Goal: Task Accomplishment & Management: Manage account settings

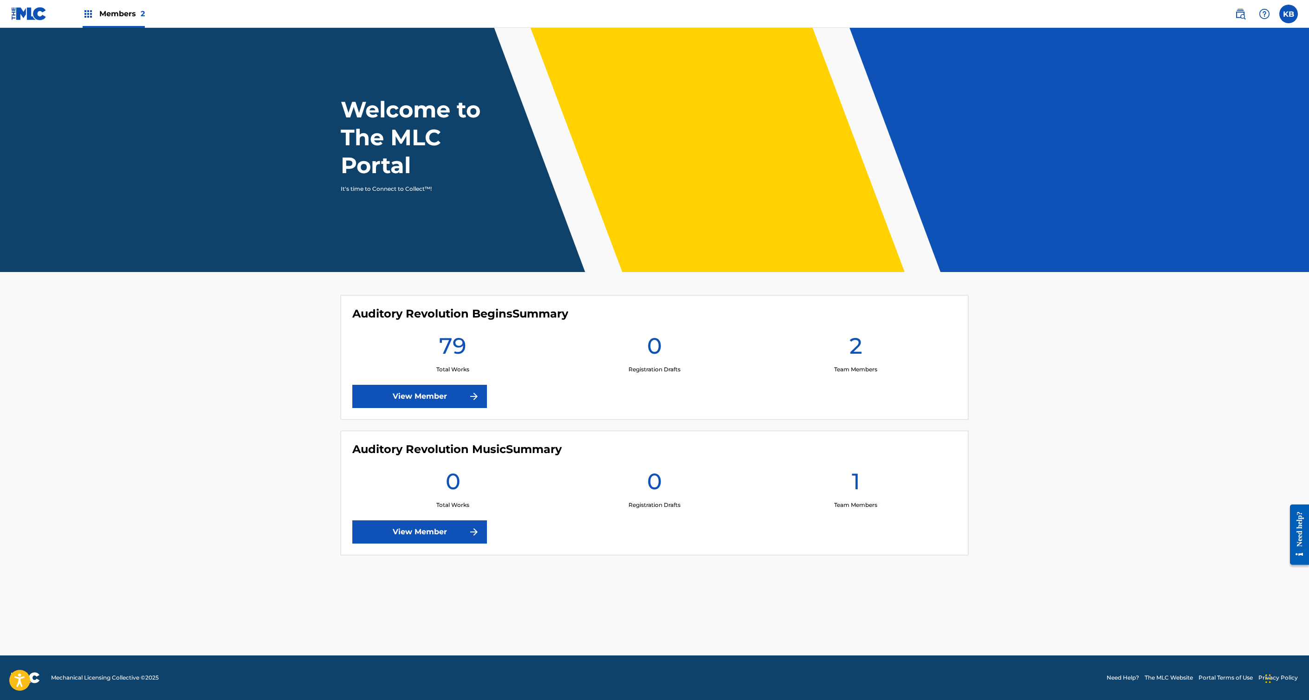
click at [352, 385] on link "View Member" at bounding box center [419, 396] width 135 height 23
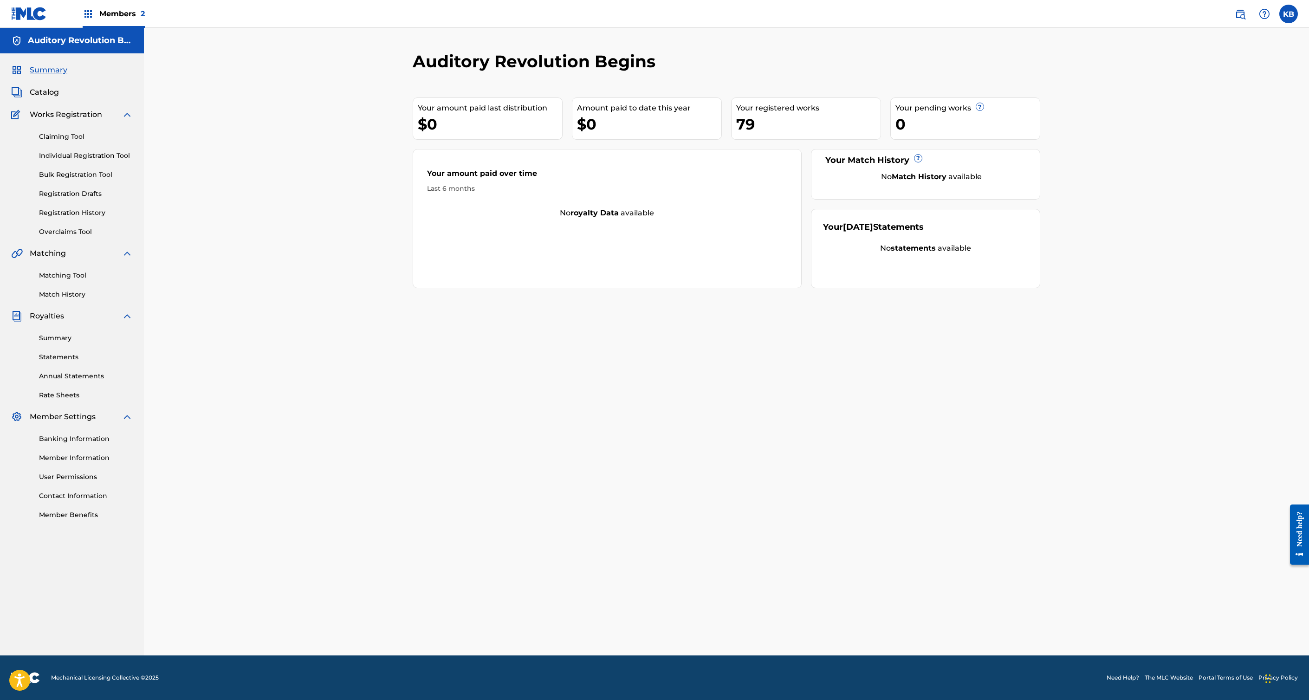
scroll to position [4, 0]
click at [94, 142] on link "Claiming Tool" at bounding box center [86, 137] width 94 height 10
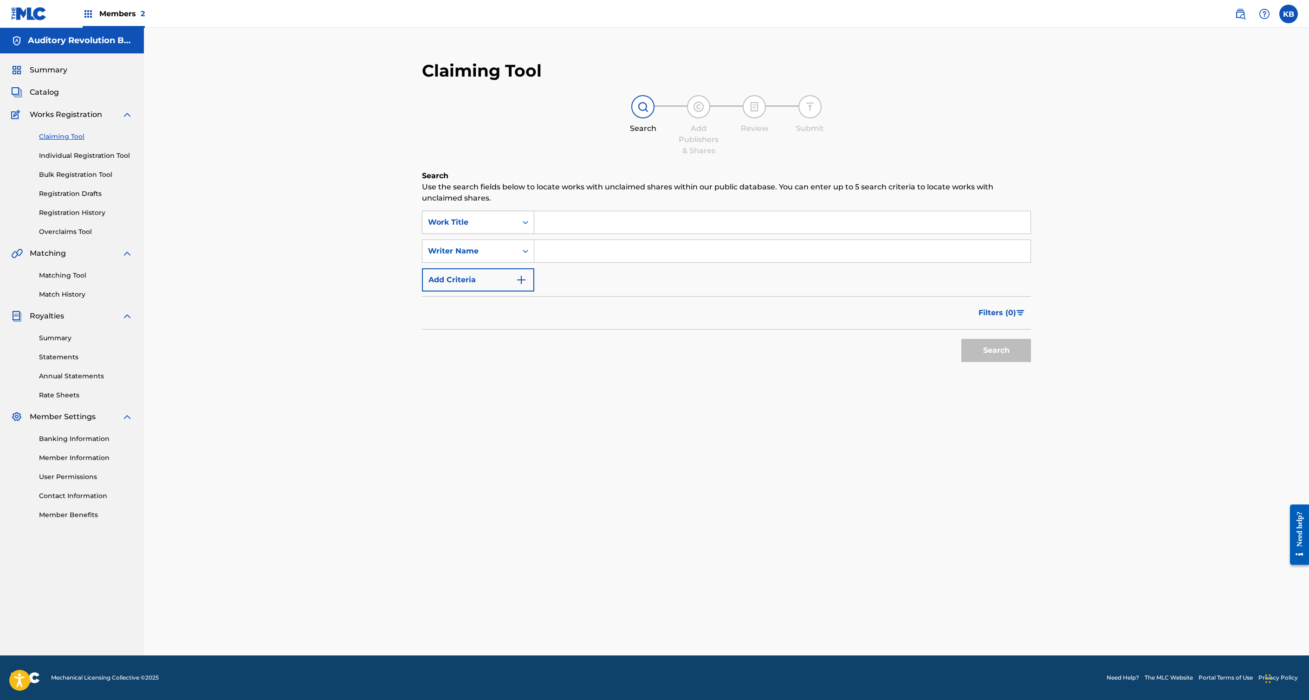
click at [461, 228] on div "Work Title" at bounding box center [470, 222] width 84 height 11
click at [59, 98] on span "Catalog" at bounding box center [44, 92] width 29 height 11
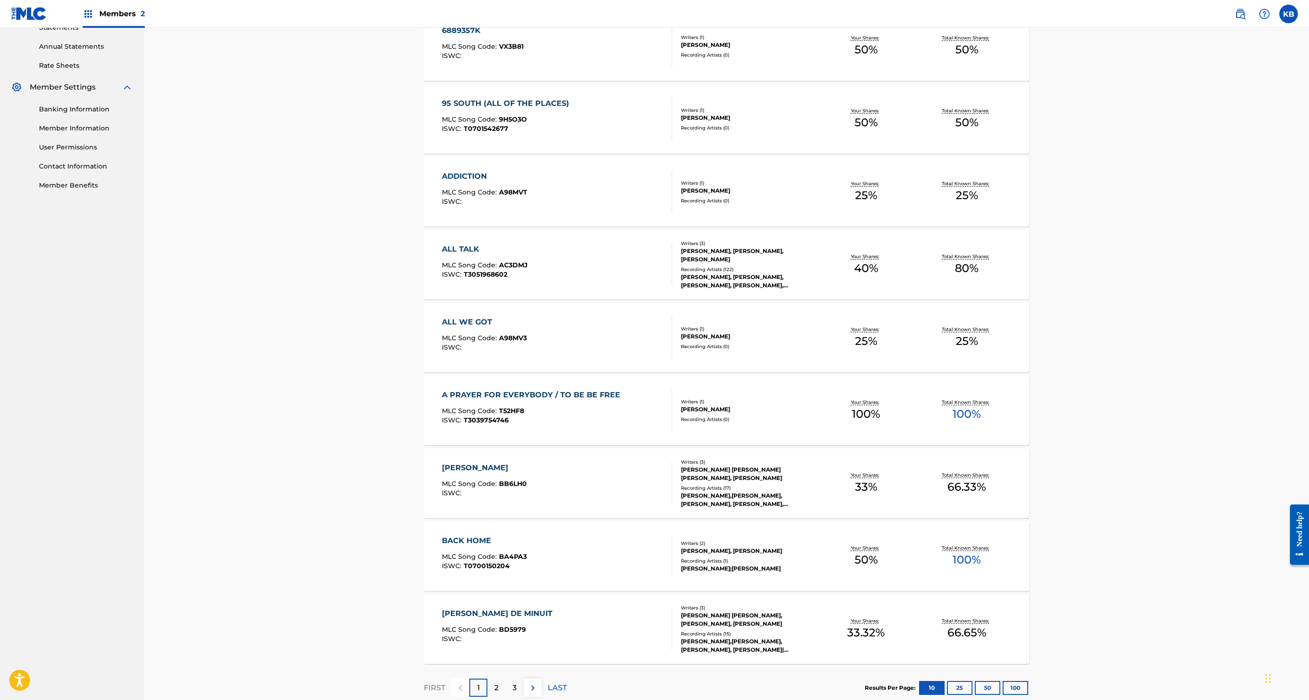
scroll to position [715, 0]
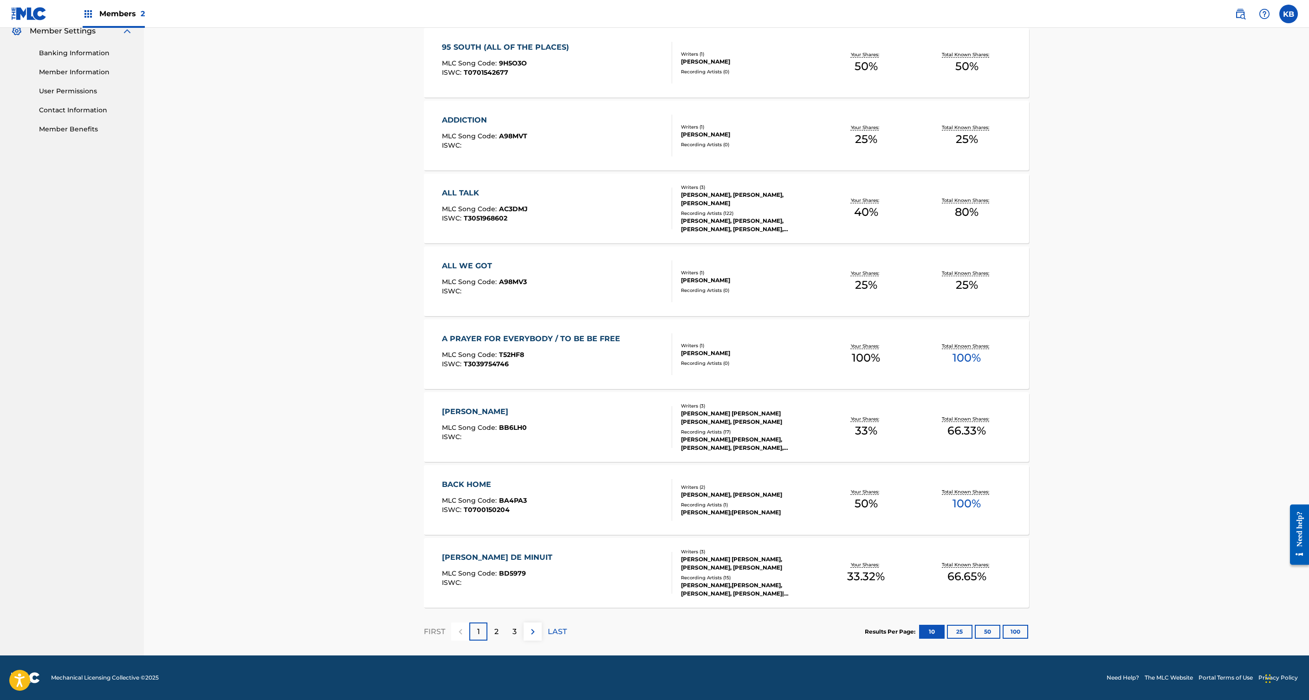
click at [512, 626] on p "3" at bounding box center [514, 631] width 4 height 11
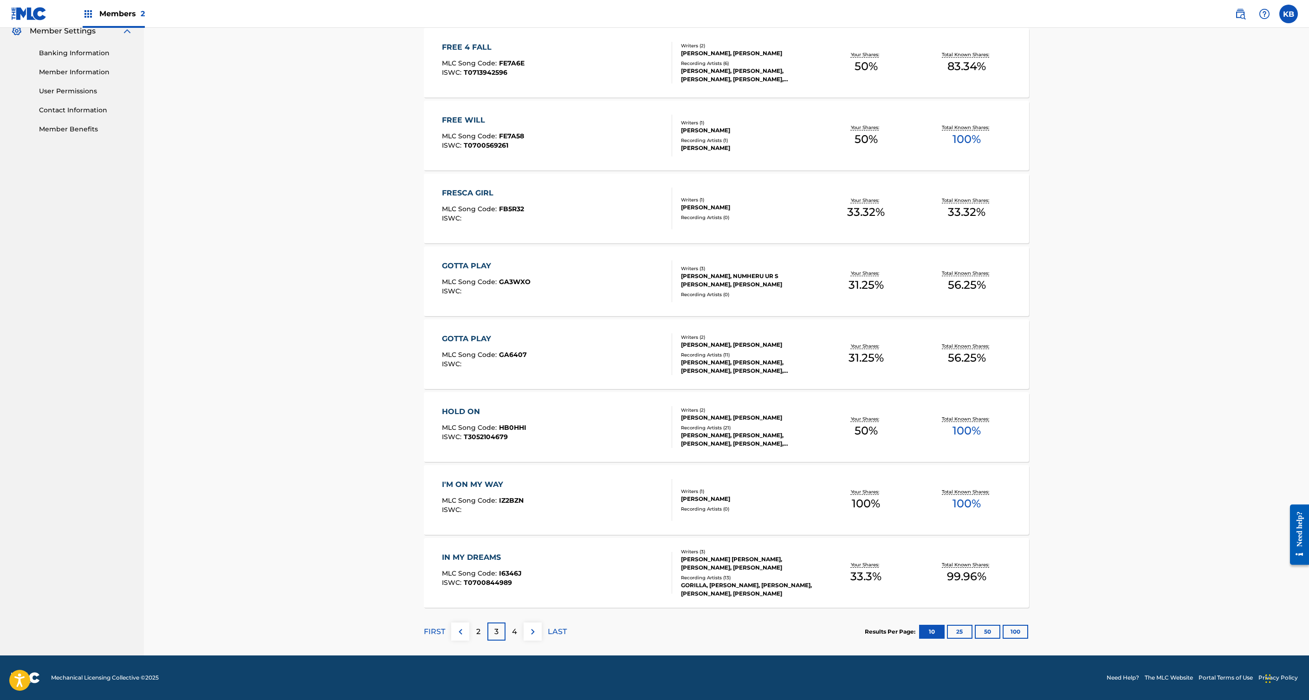
click at [506, 623] on div "4" at bounding box center [515, 632] width 18 height 18
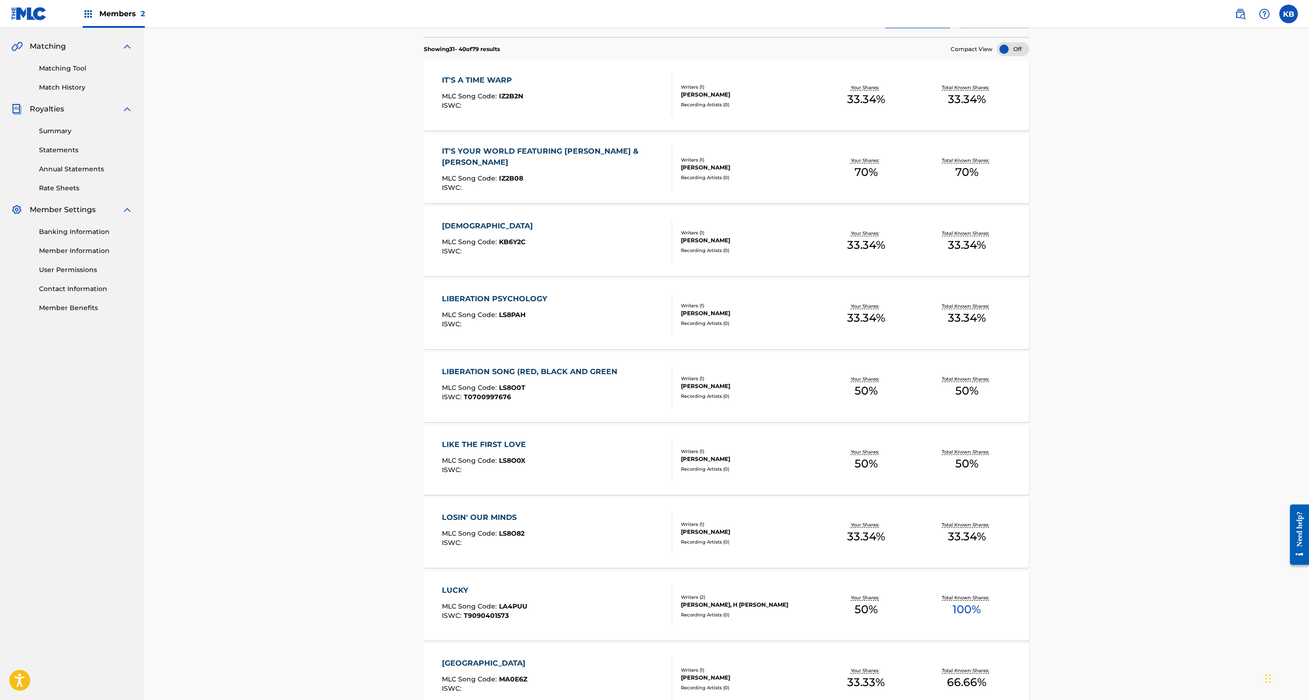
scroll to position [0, 0]
